Goal: Information Seeking & Learning: Learn about a topic

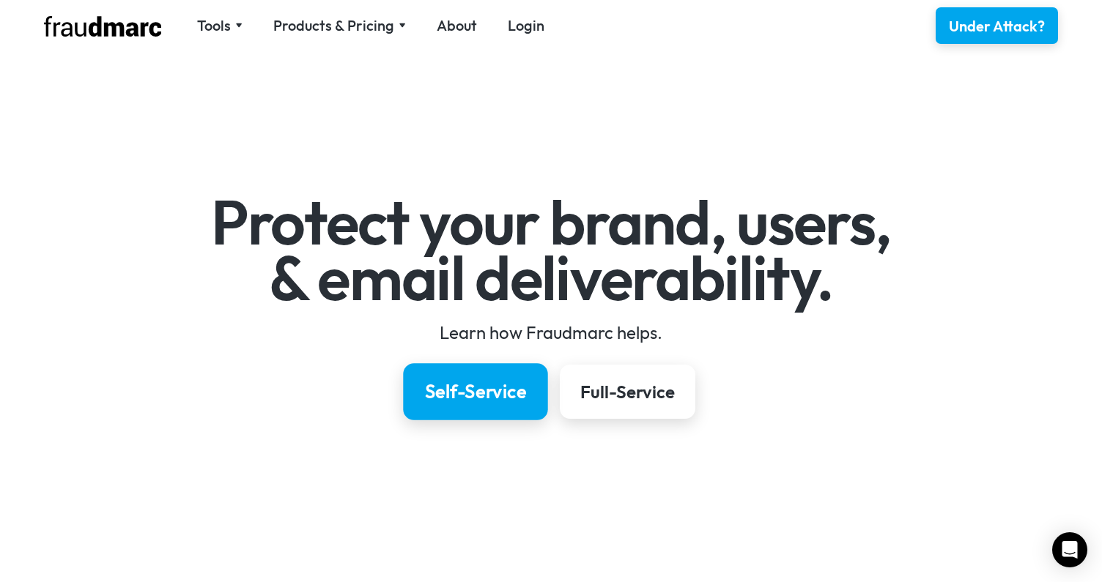
click at [480, 396] on div "Self-Service" at bounding box center [476, 392] width 102 height 25
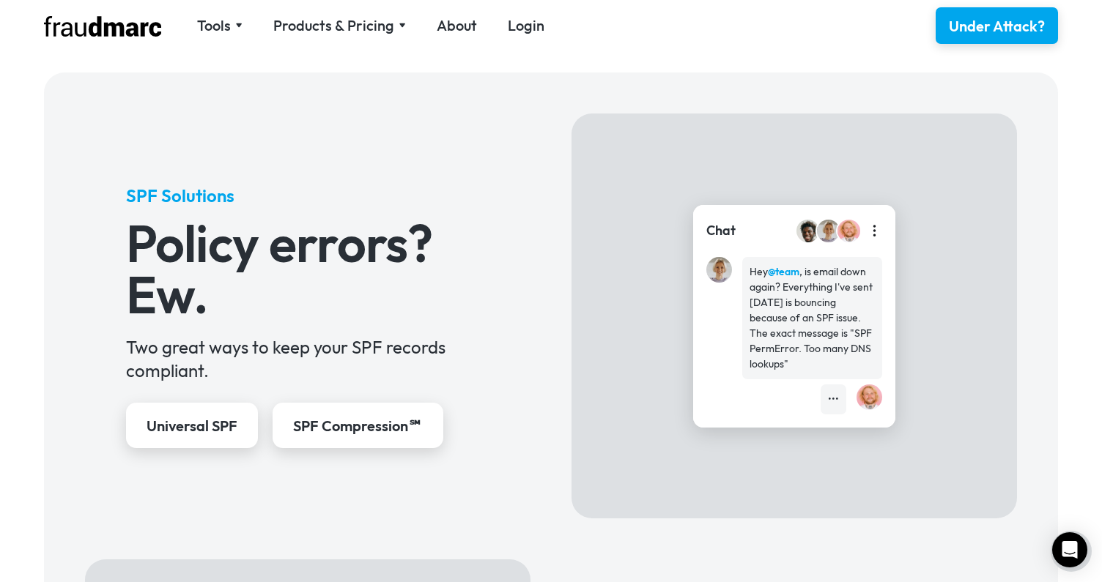
scroll to position [536, 0]
click at [382, 418] on div "SPF Compression℠" at bounding box center [357, 425] width 136 height 21
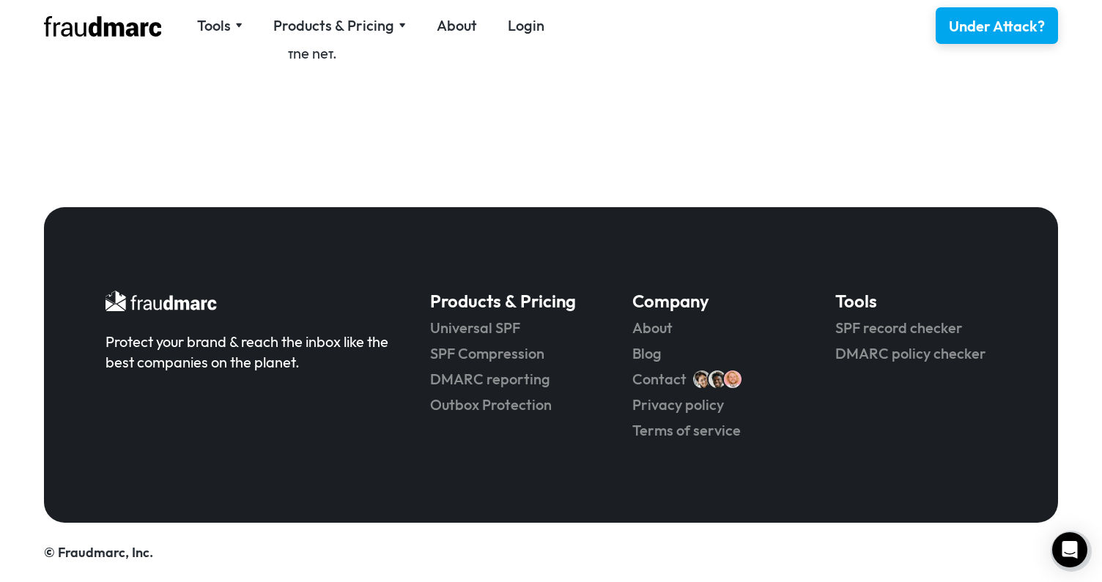
scroll to position [3172, 0]
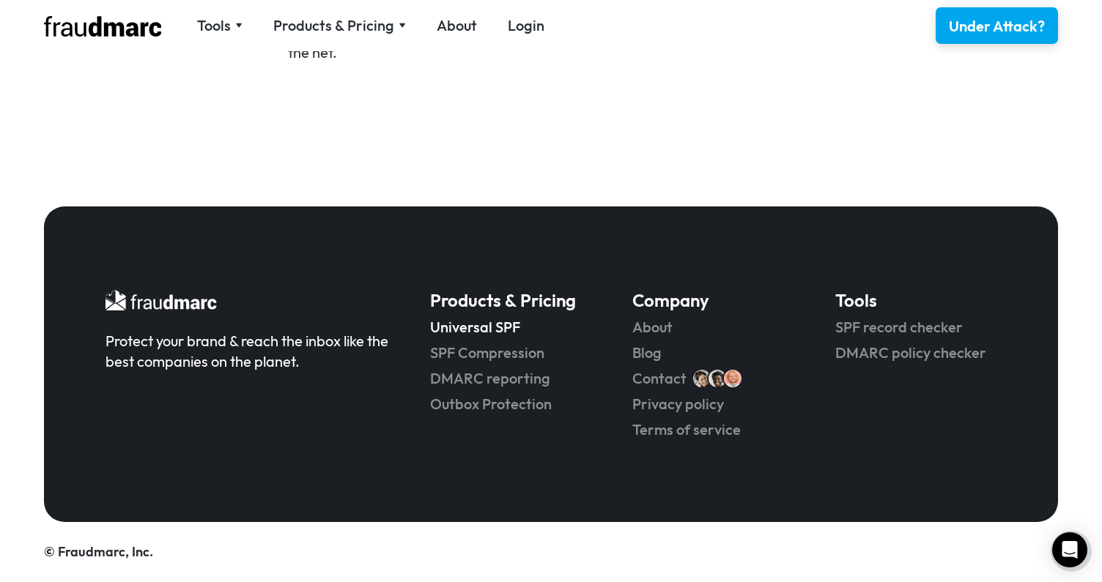
click at [485, 328] on link "Universal SPF" at bounding box center [510, 327] width 161 height 21
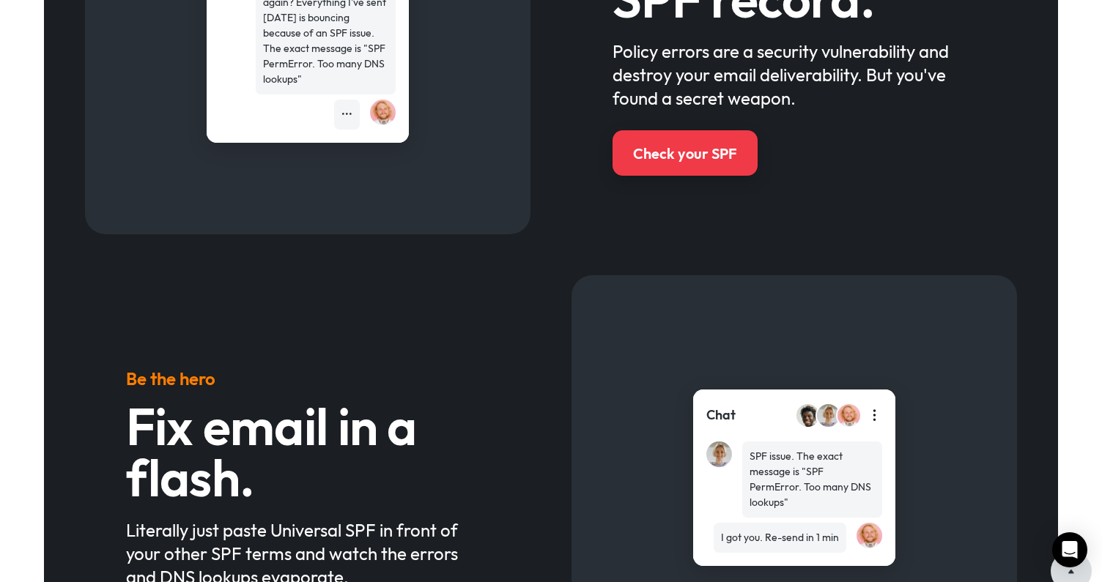
scroll to position [832, 0]
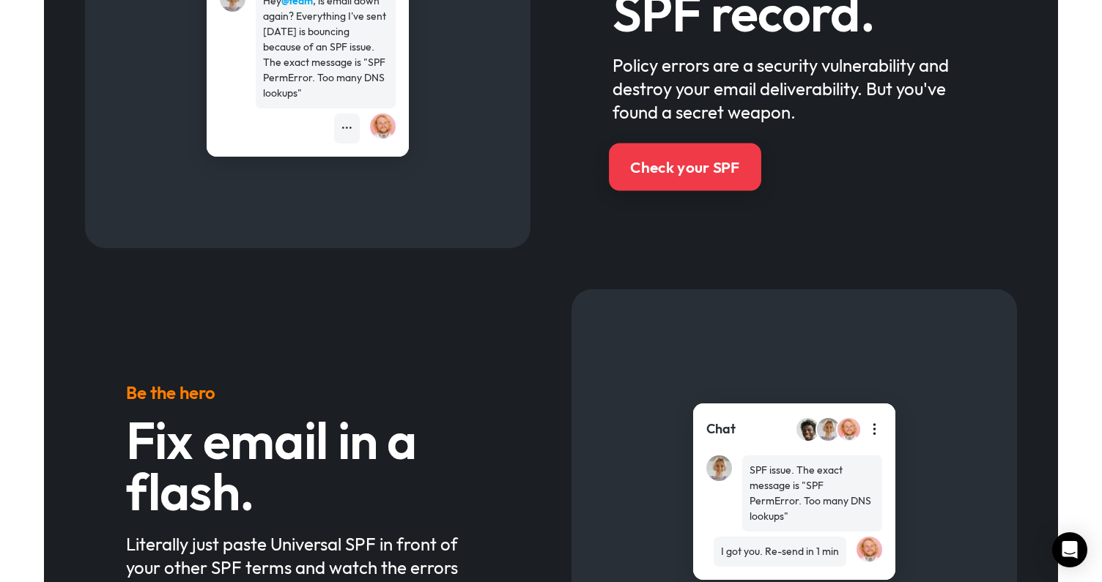
click at [674, 169] on div "Check your SPF" at bounding box center [684, 167] width 109 height 21
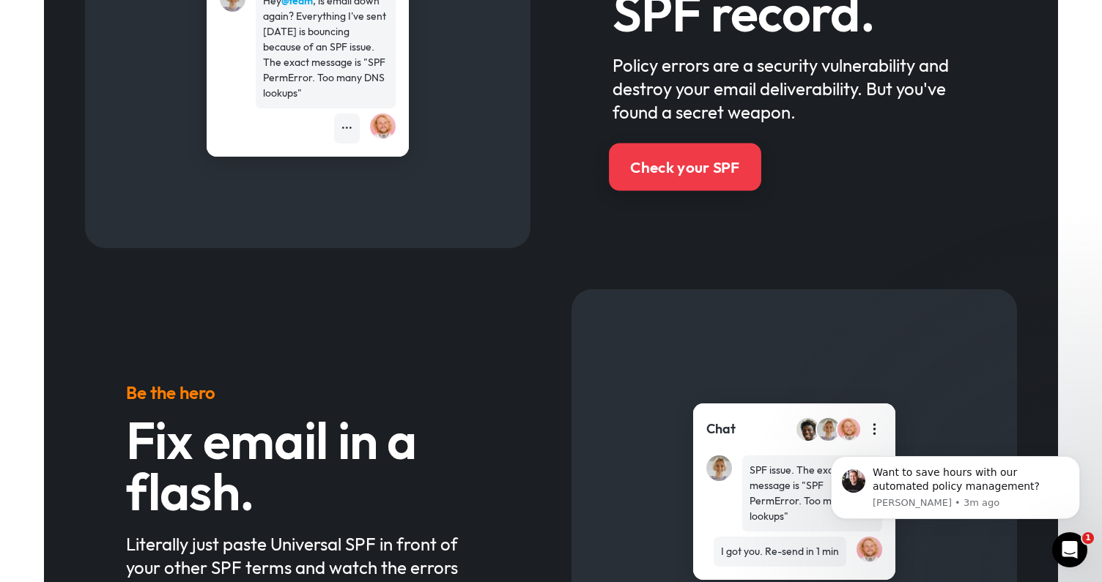
scroll to position [0, 0]
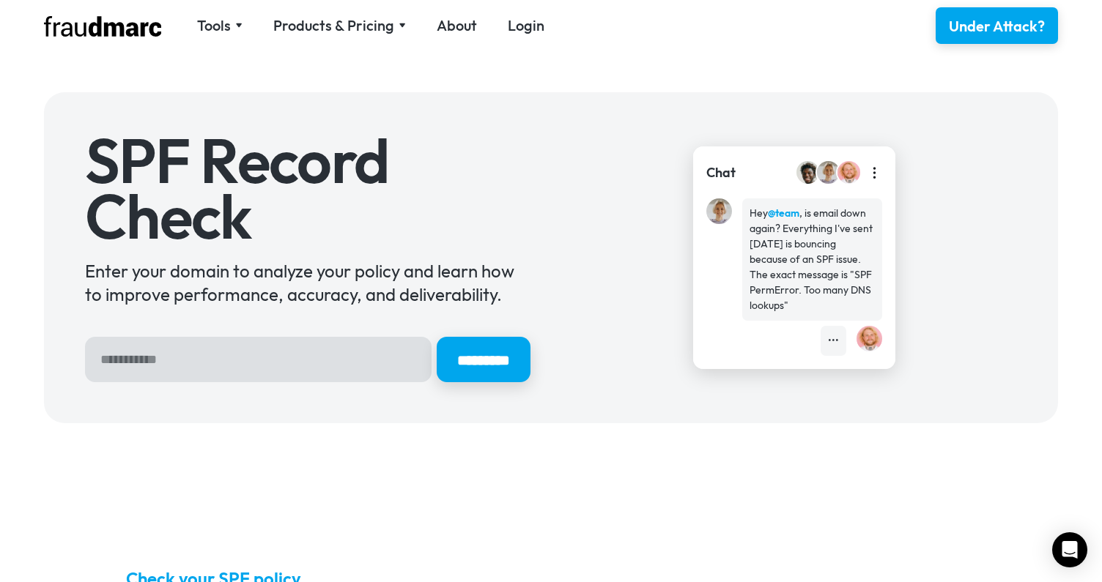
click at [188, 360] on input "Hero Sign Up Form" at bounding box center [258, 359] width 347 height 45
type input "**********"
click at [443, 364] on input "*********" at bounding box center [483, 360] width 98 height 48
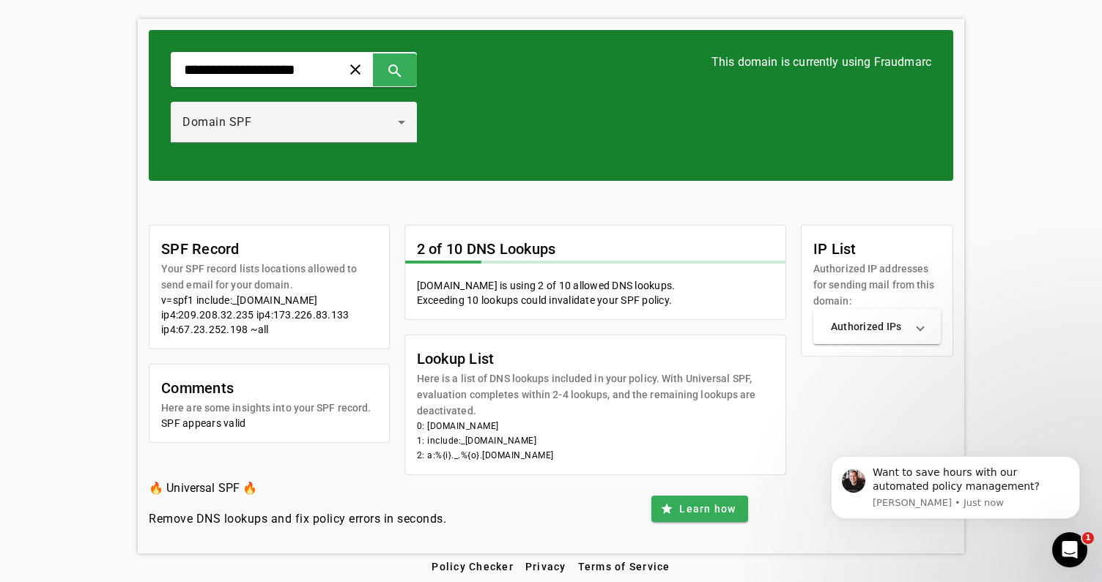
scroll to position [67, 0]
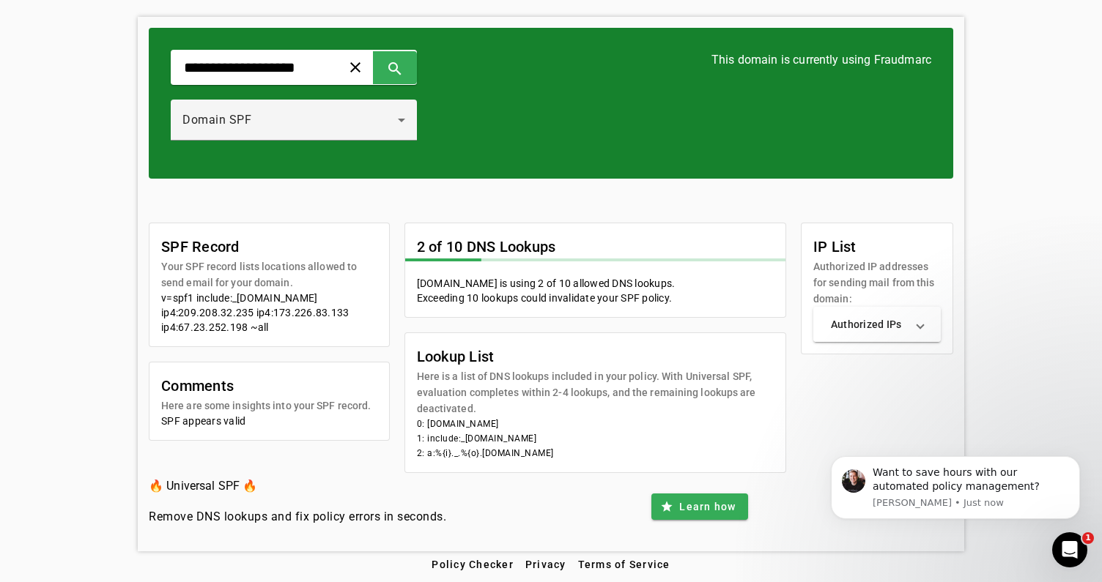
click at [851, 330] on mat-panel-title "Authorized IPs" at bounding box center [868, 324] width 75 height 15
click at [801, 377] on mat-card-content "Authorized IPs ip4:[URL] ip4:[URL] ip4:[URL]" at bounding box center [876, 364] width 151 height 114
click at [926, 328] on mat-expansion-panel-header "Authorized IPs" at bounding box center [876, 330] width 127 height 47
click at [405, 119] on icon at bounding box center [401, 121] width 7 height 4
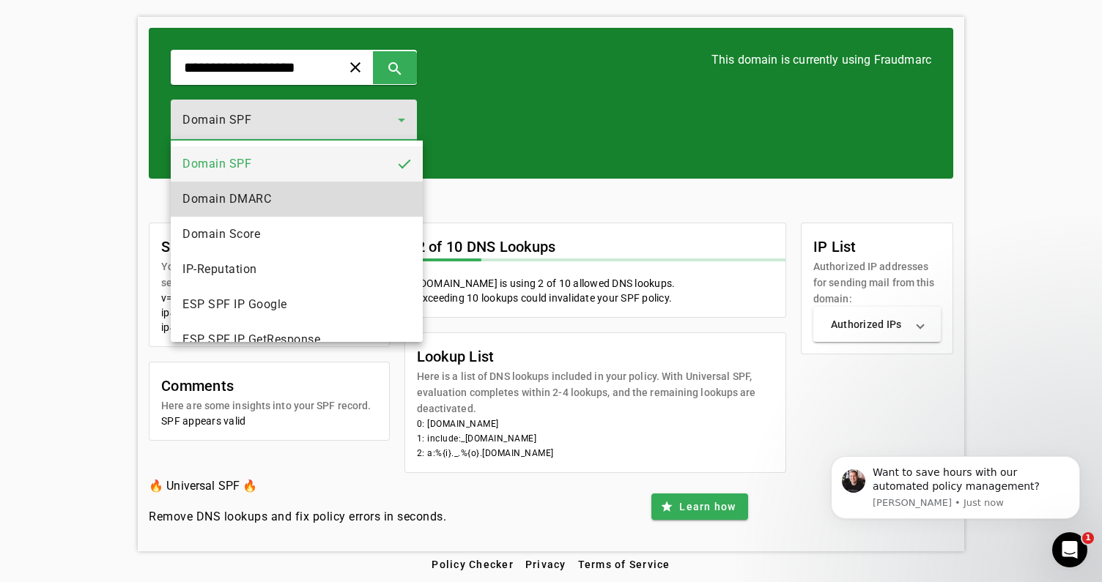
click at [263, 204] on span "Domain DMARC" at bounding box center [226, 199] width 89 height 18
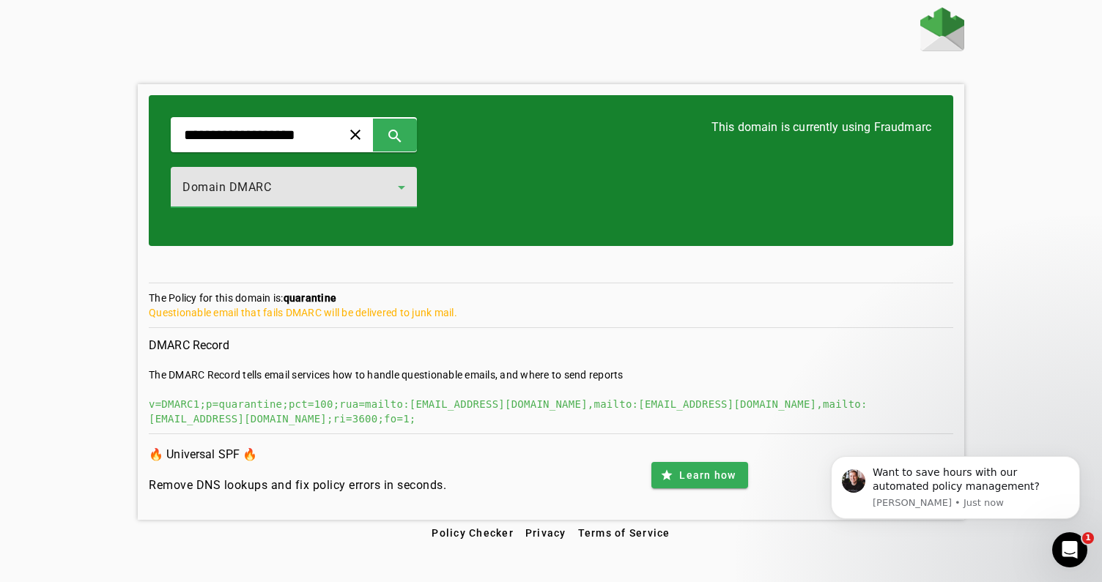
click at [407, 185] on icon at bounding box center [402, 188] width 18 height 18
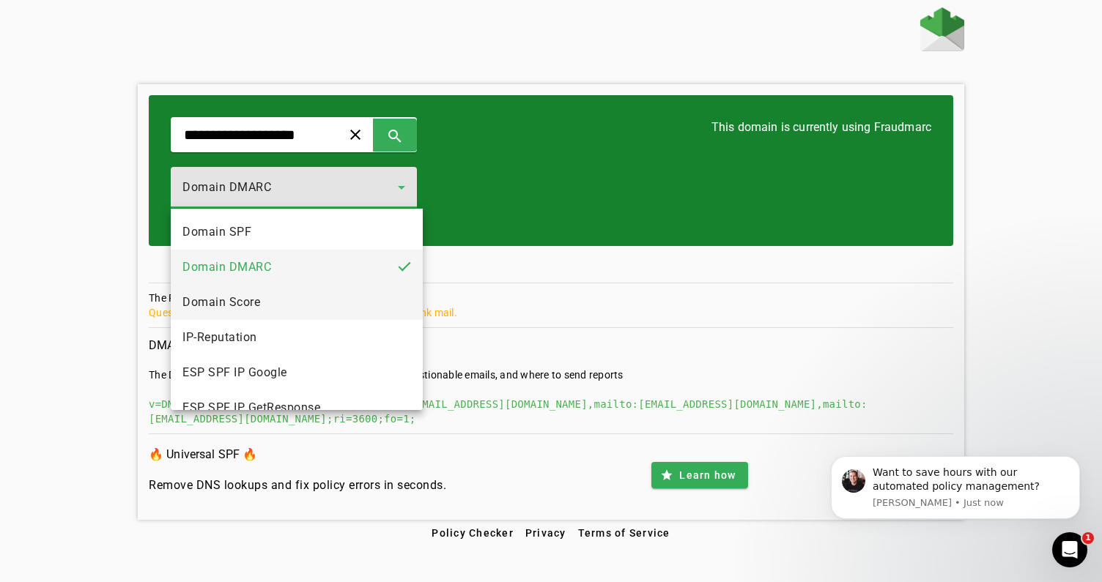
click at [303, 301] on mat-option "Domain Score" at bounding box center [297, 302] width 252 height 35
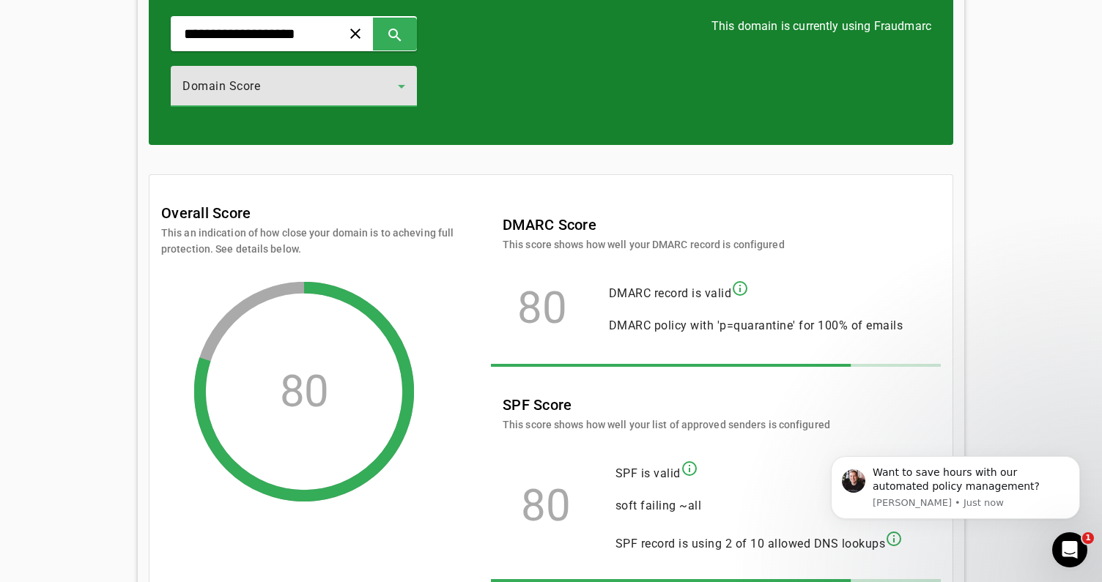
scroll to position [100, 0]
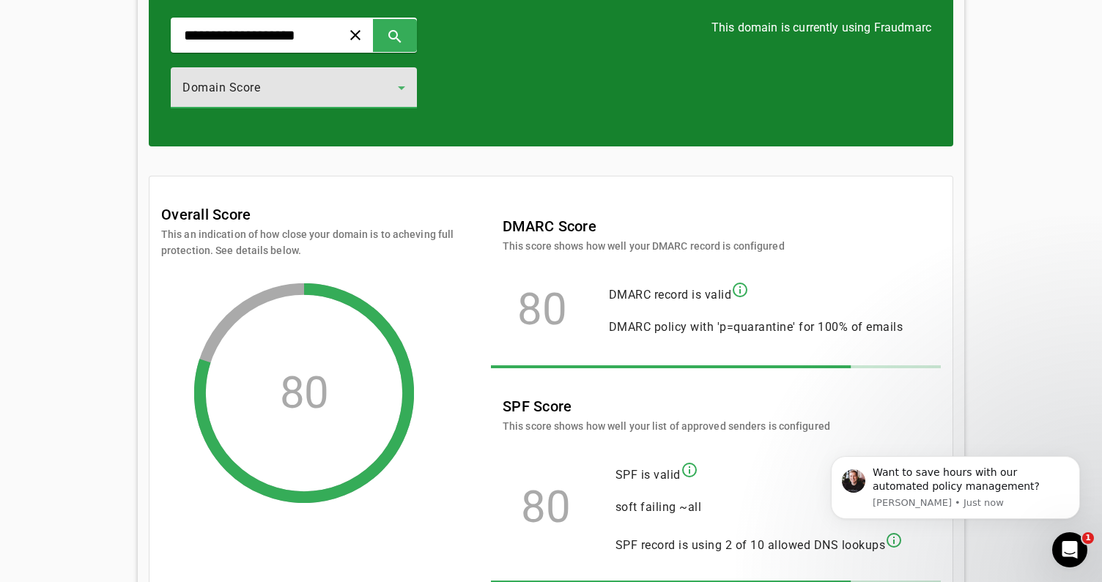
click at [405, 86] on icon at bounding box center [401, 88] width 7 height 4
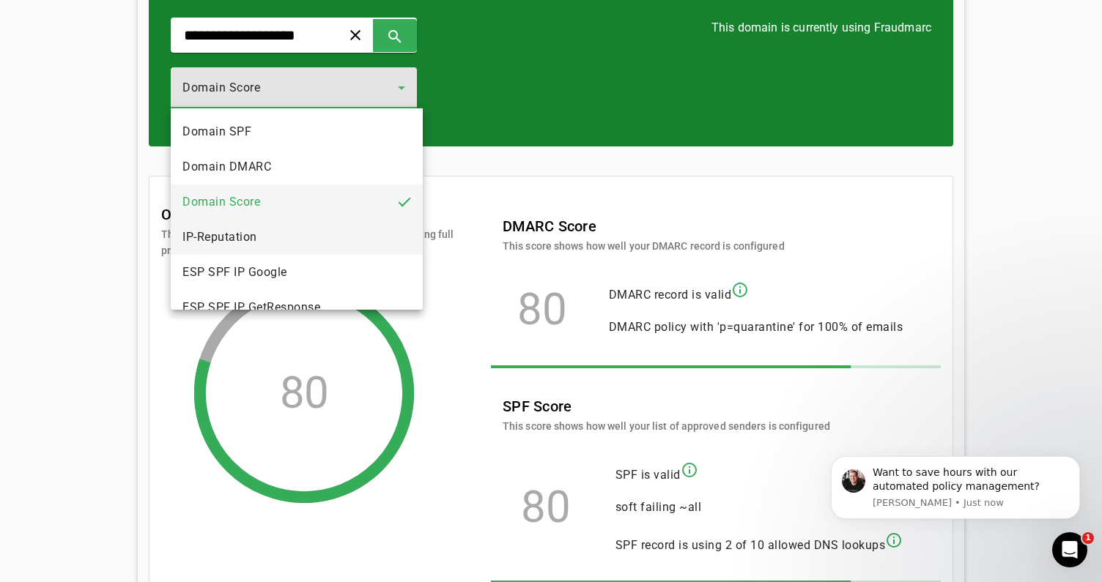
click at [292, 232] on mat-option "IP-Reputation" at bounding box center [297, 237] width 252 height 35
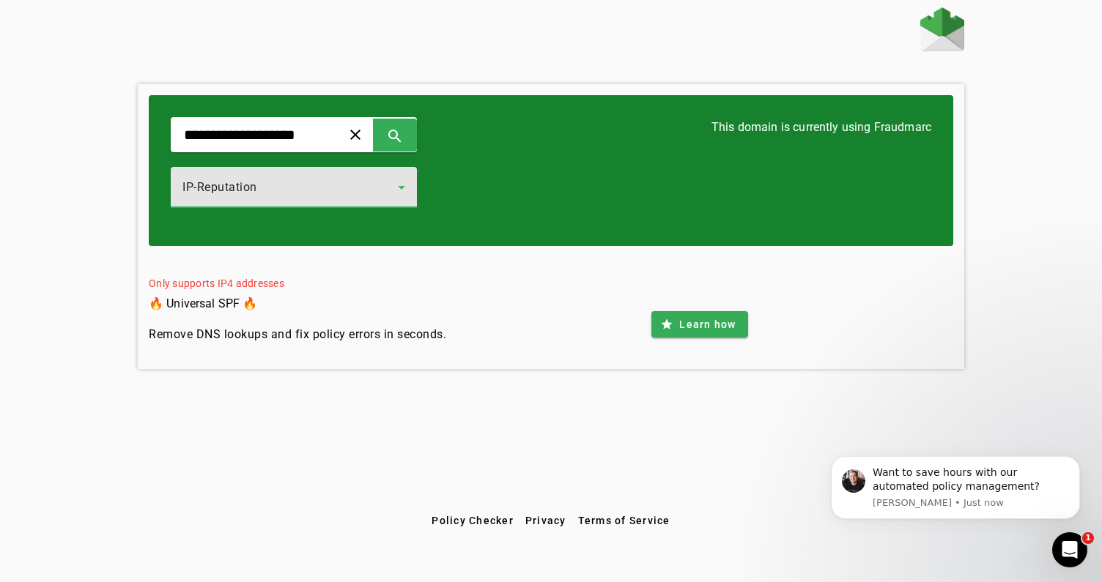
click at [410, 185] on icon at bounding box center [402, 188] width 18 height 18
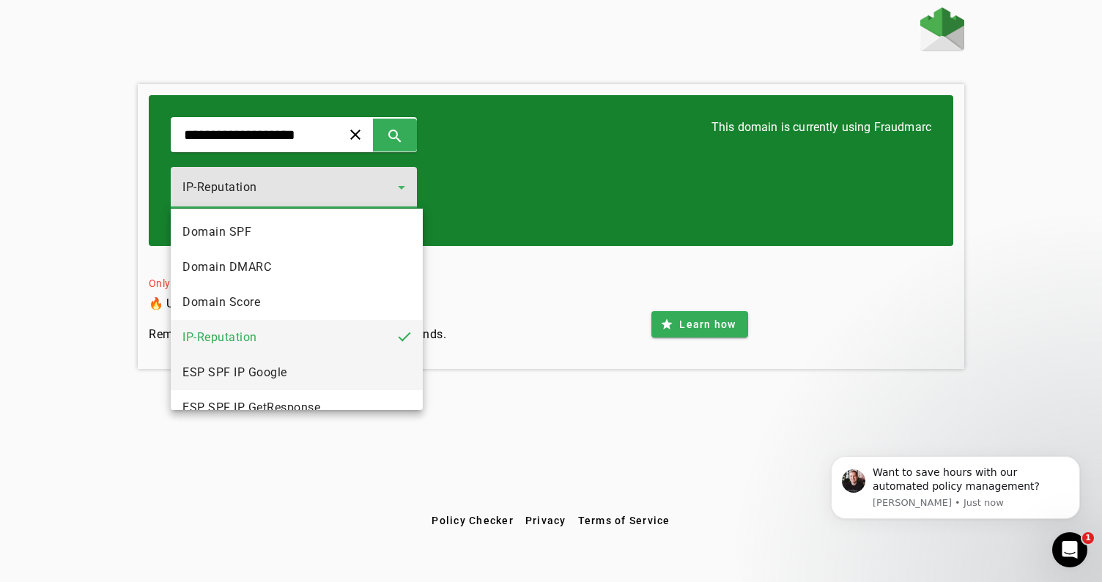
click at [278, 385] on mat-option "ESP SPF IP Google" at bounding box center [297, 372] width 252 height 35
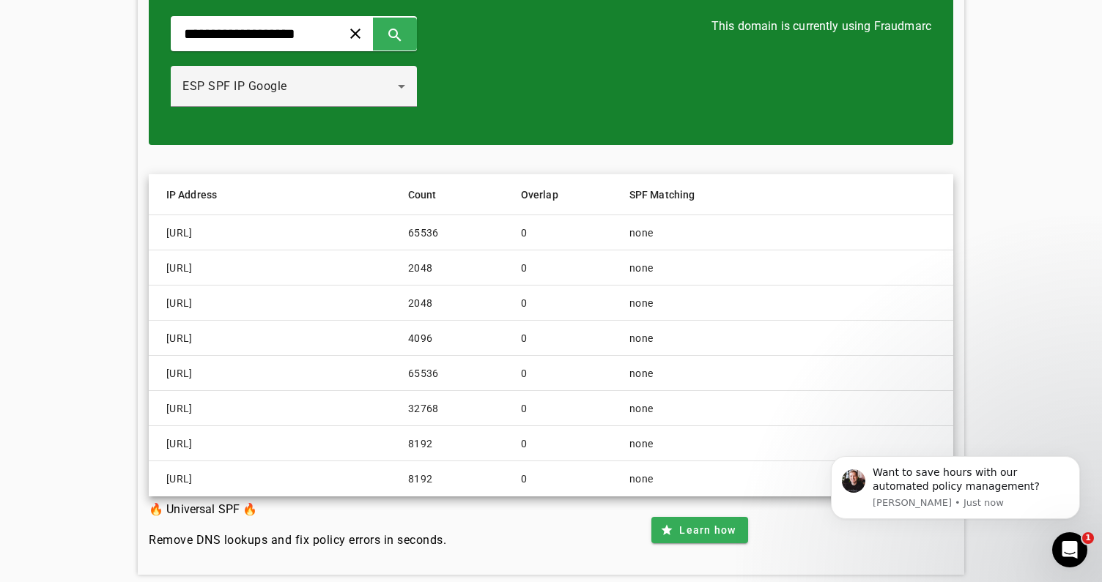
scroll to position [100, 0]
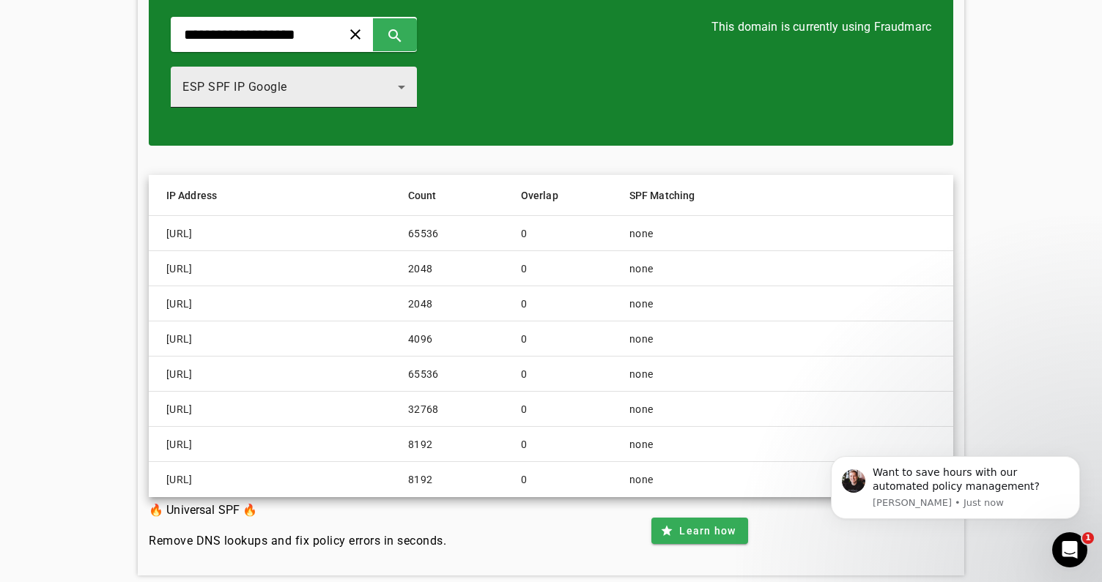
click at [410, 89] on icon at bounding box center [402, 87] width 18 height 18
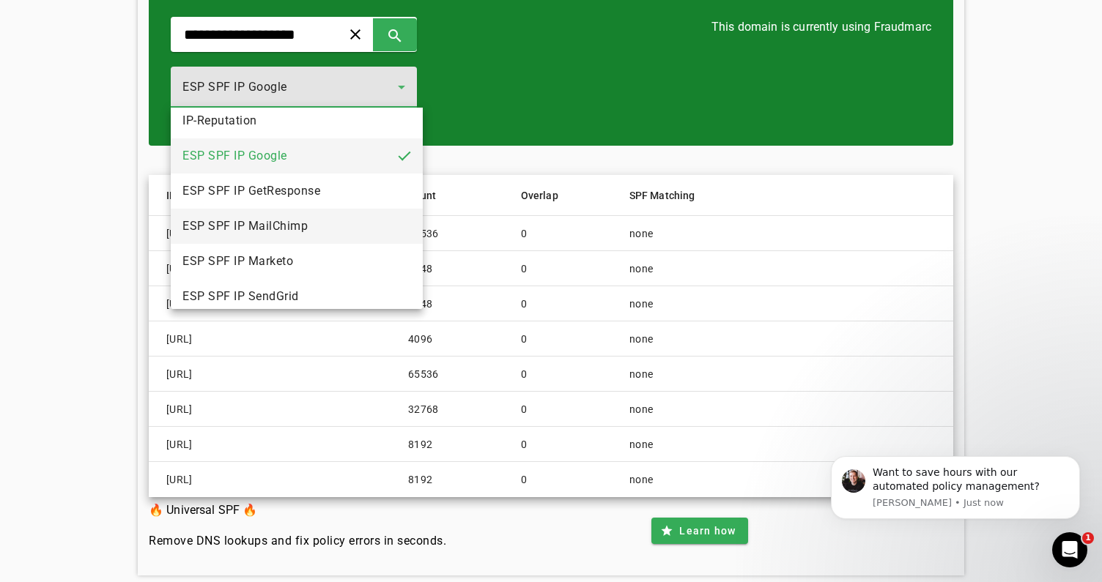
scroll to position [162, 0]
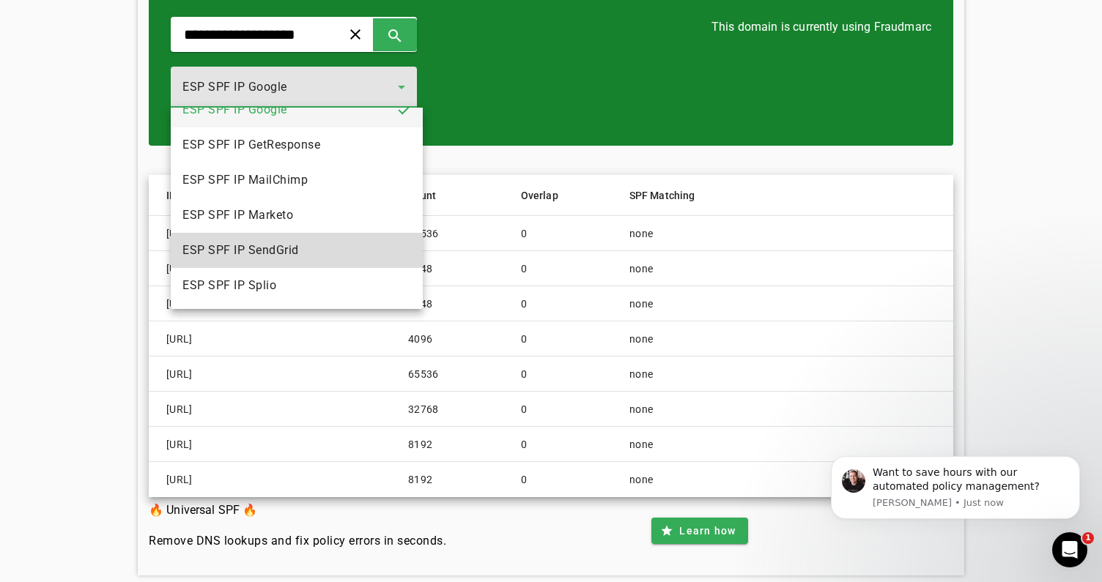
click at [303, 246] on mat-option "ESP SPF IP SendGrid" at bounding box center [297, 250] width 252 height 35
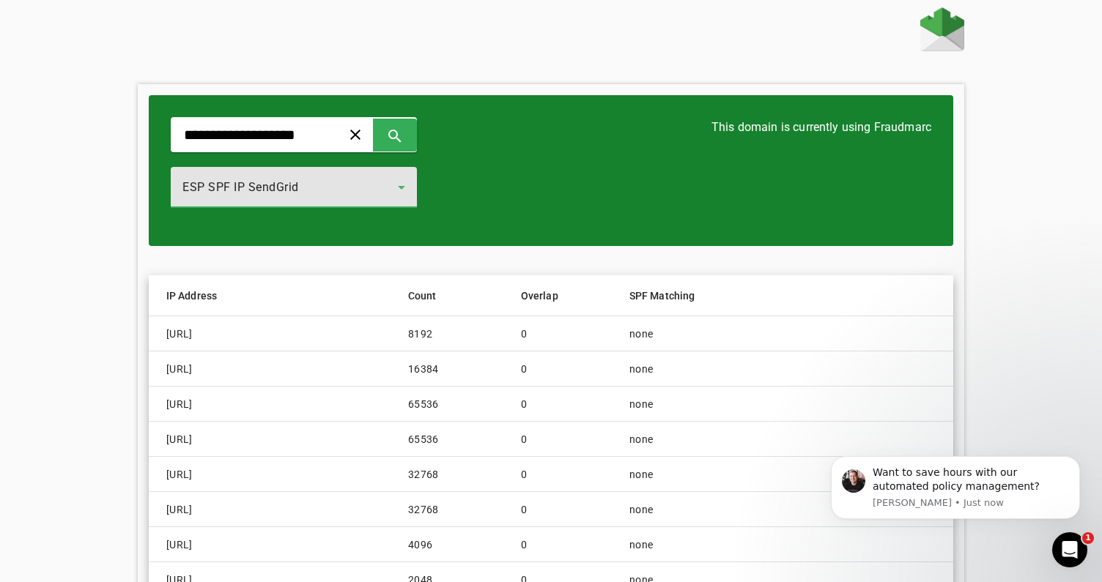
click at [269, 190] on span "ESP SPF IP SendGrid" at bounding box center [240, 187] width 116 height 14
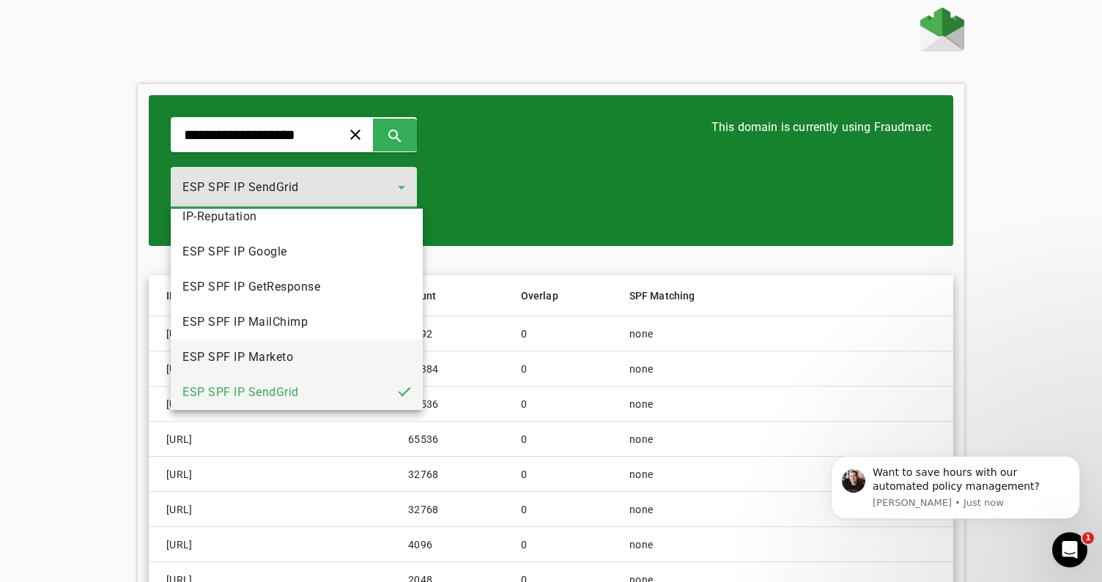
scroll to position [162, 0]
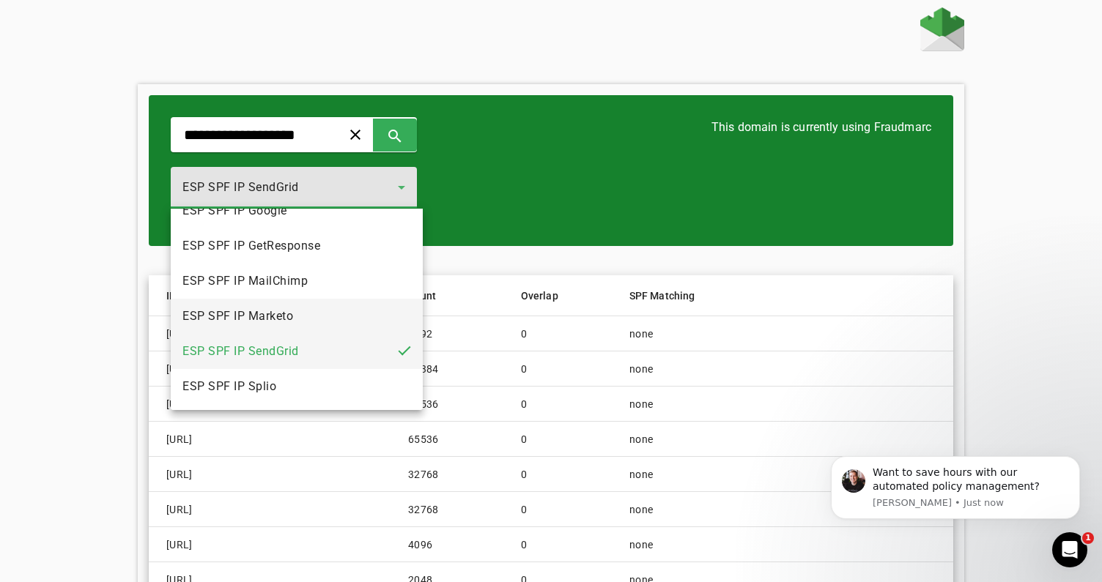
click at [304, 317] on mat-option "ESP SPF IP Marketo" at bounding box center [297, 316] width 252 height 35
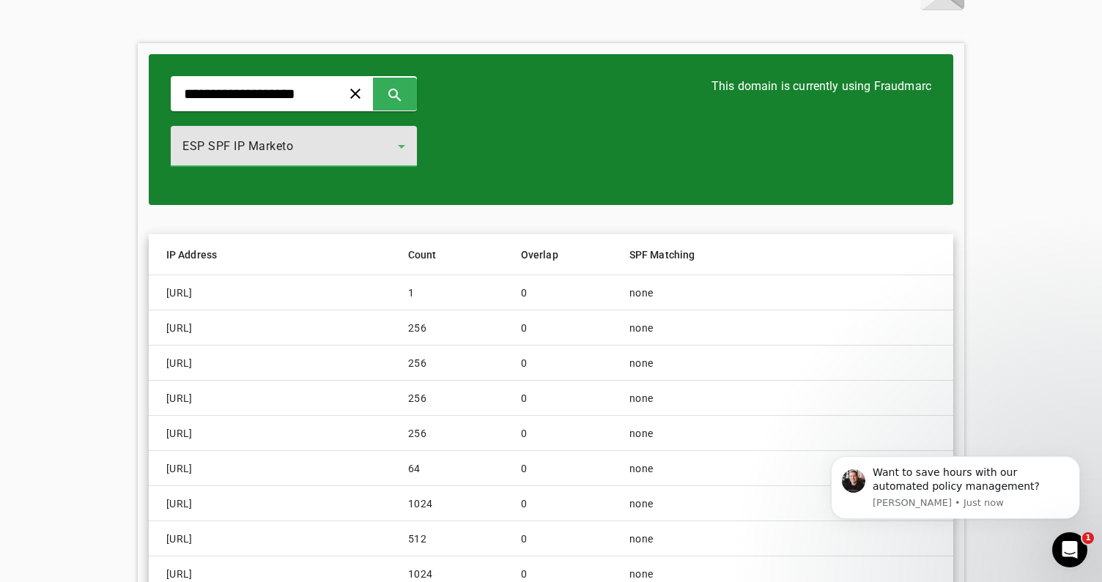
scroll to position [34, 0]
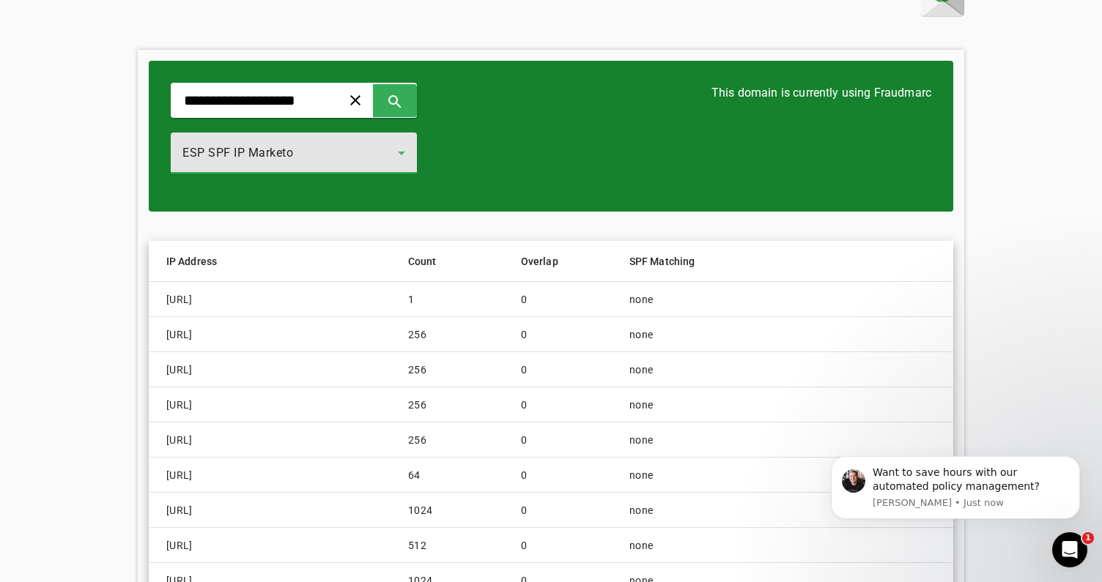
click at [410, 155] on icon at bounding box center [402, 153] width 18 height 18
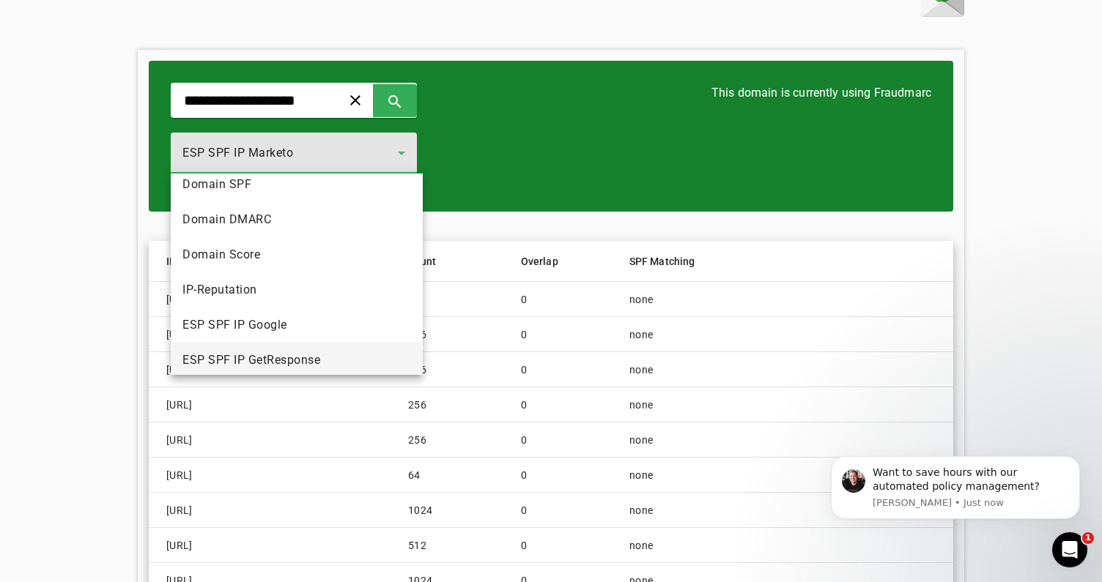
scroll to position [0, 0]
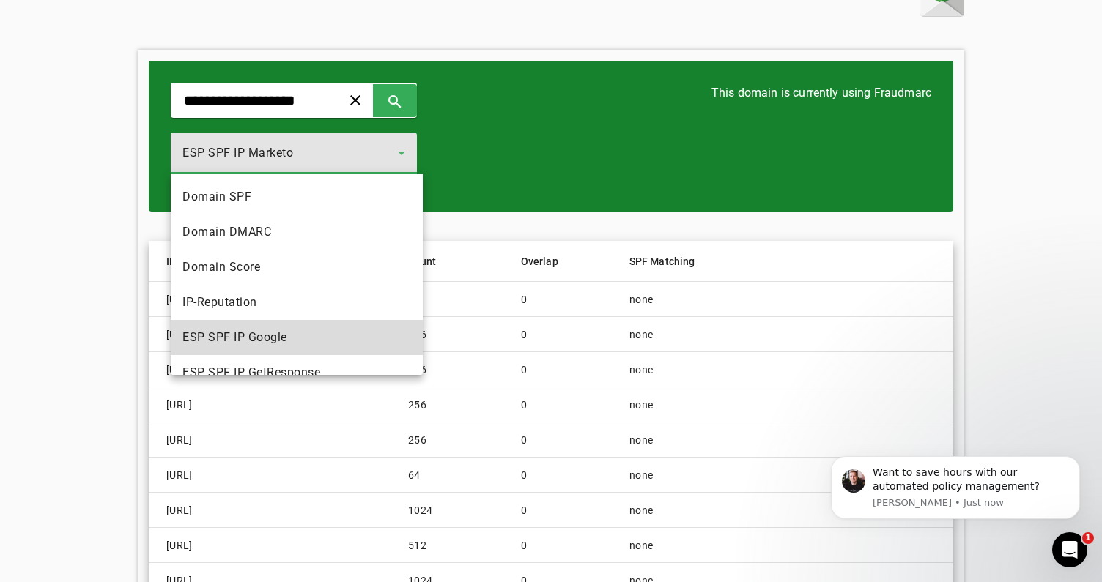
click at [299, 332] on mat-option "ESP SPF IP Google" at bounding box center [297, 337] width 252 height 35
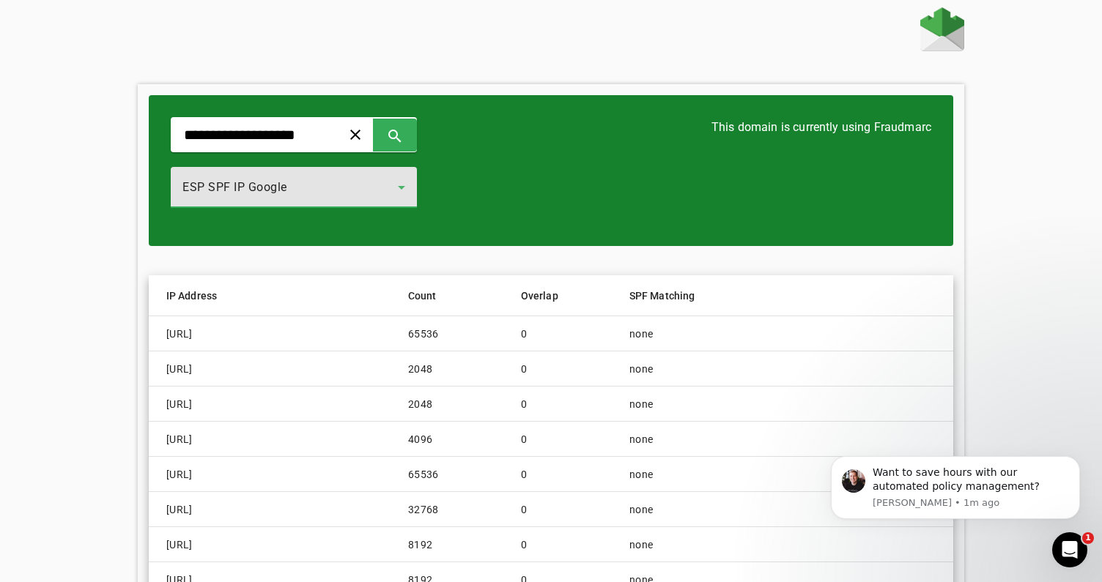
click at [410, 190] on icon at bounding box center [402, 188] width 18 height 18
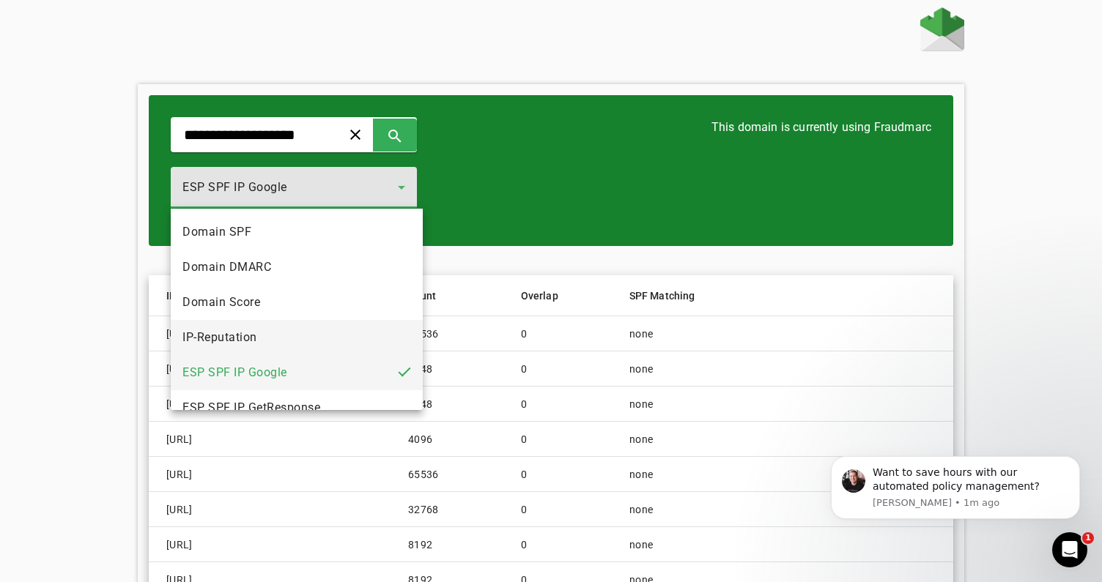
scroll to position [23, 0]
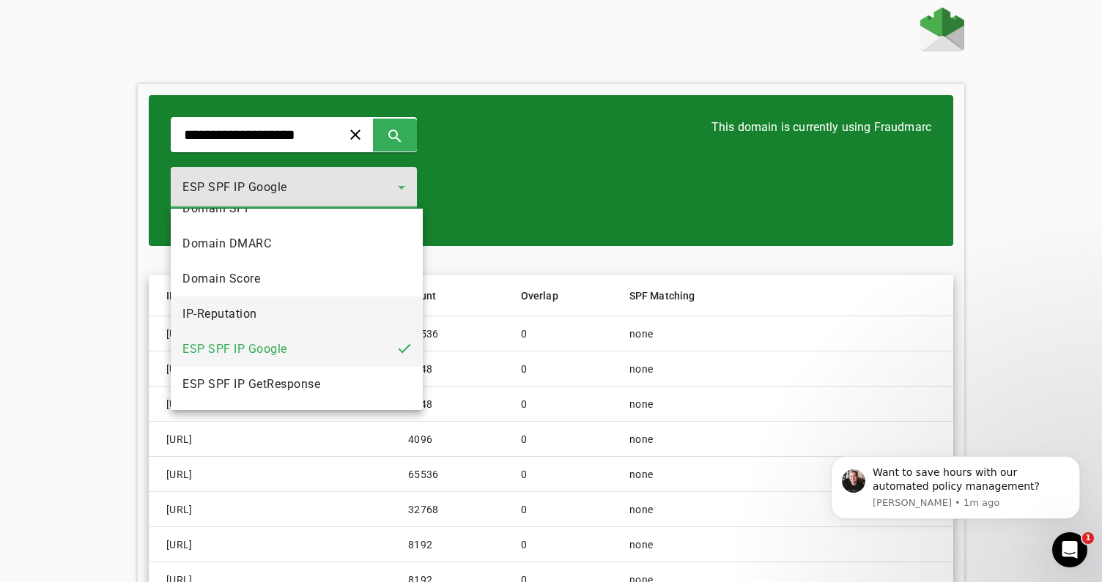
click at [245, 319] on span "IP-Reputation" at bounding box center [219, 315] width 75 height 18
